Goal: Task Accomplishment & Management: Manage account settings

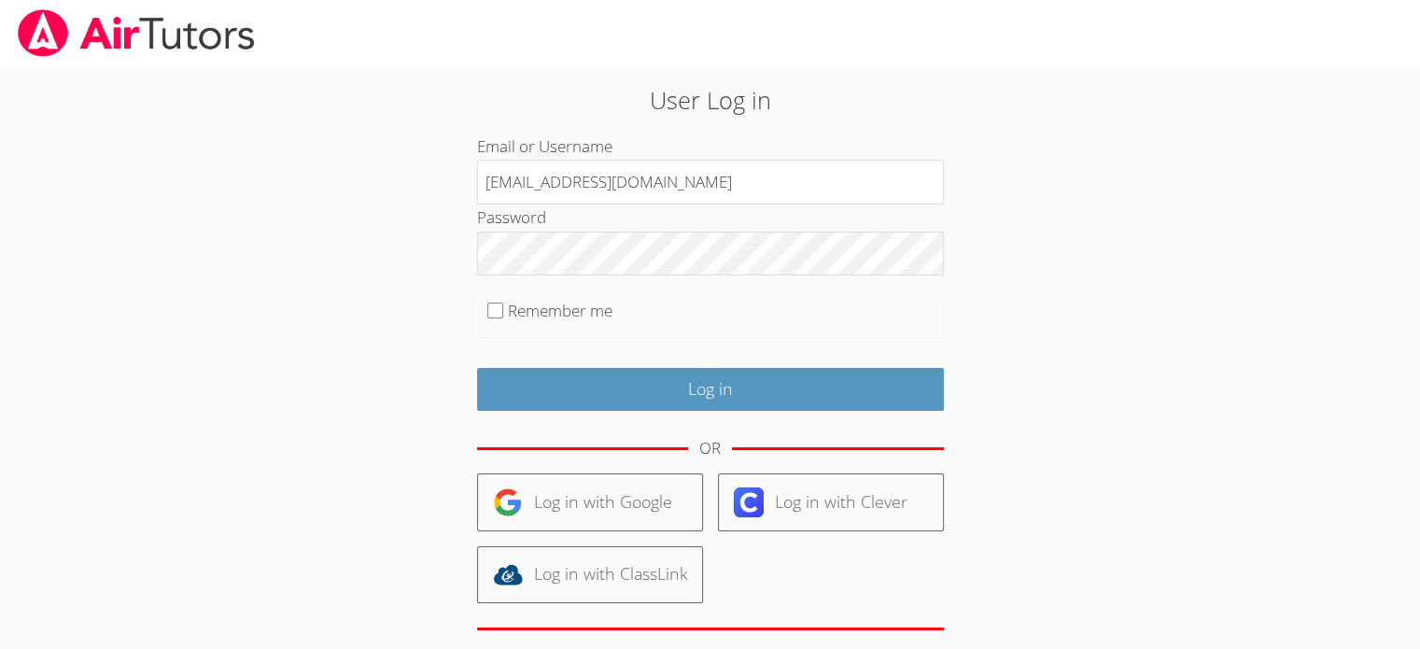
drag, startPoint x: 665, startPoint y: 182, endPoint x: 426, endPoint y: 188, distance: 239.0
click at [426, 188] on div "User Log in Email or Username [PERSON_NAME][EMAIL_ADDRESS][DOMAIN_NAME] Passwor…" at bounding box center [710, 403] width 766 height 642
type input "o"
type input "[EMAIL_ADDRESS][DOMAIN_NAME]"
click at [499, 308] on input "Remember me" at bounding box center [495, 310] width 16 height 16
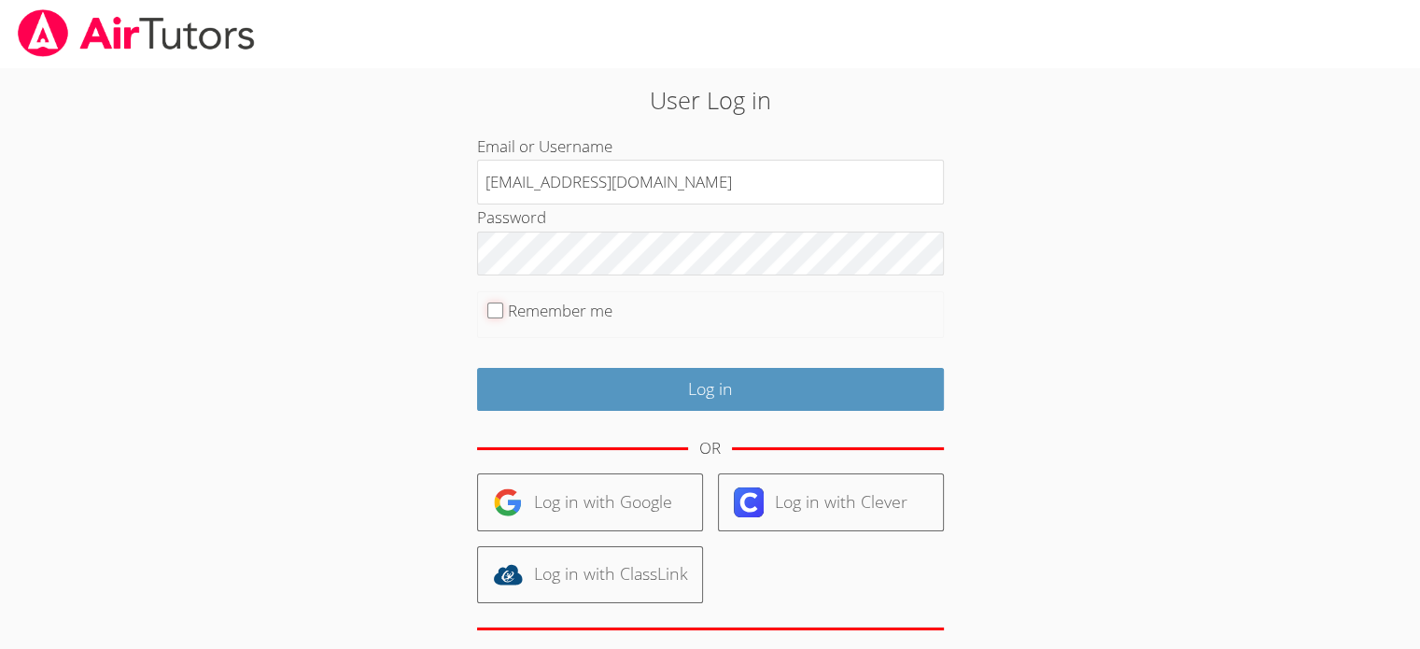
checkbox input "true"
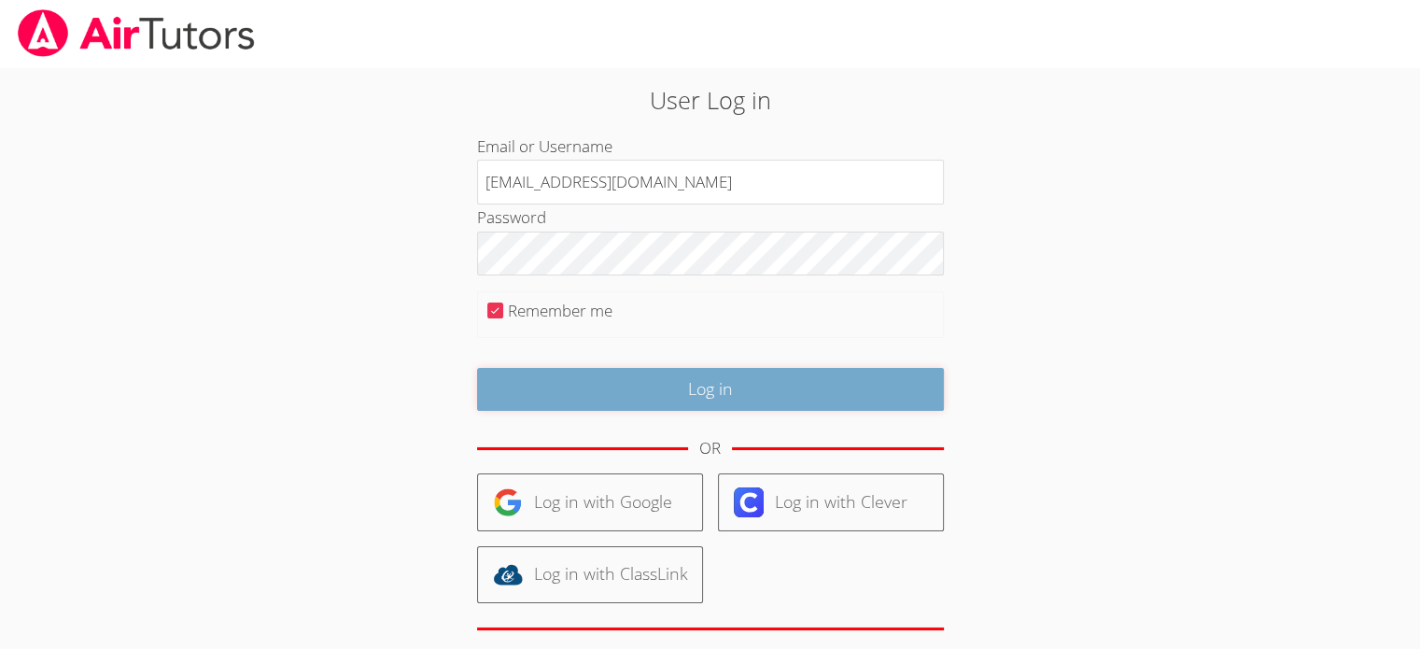
click at [671, 381] on input "Log in" at bounding box center [710, 390] width 467 height 44
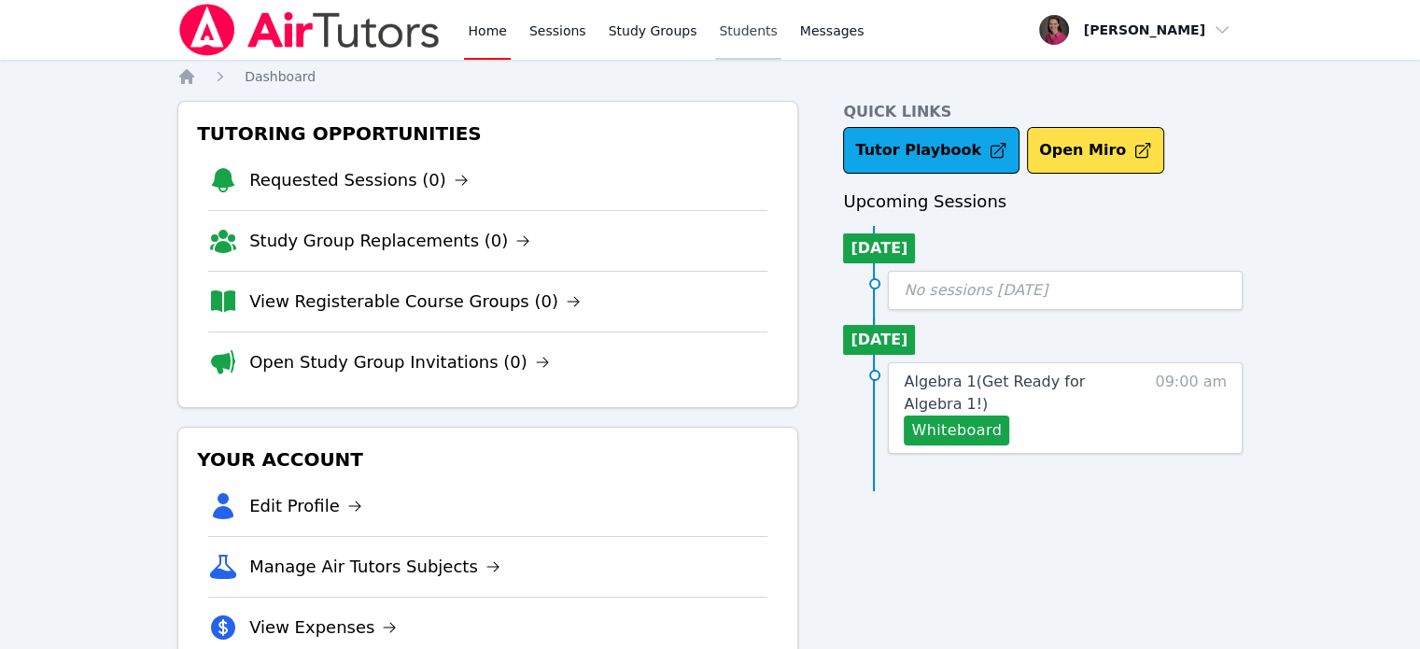
click at [736, 29] on link "Students" at bounding box center [747, 30] width 65 height 60
